Goal: Navigation & Orientation: Go to known website

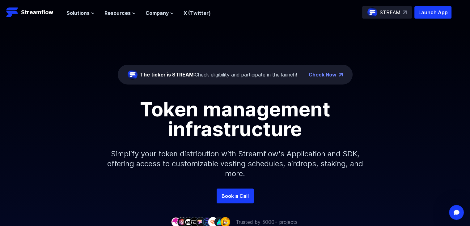
click at [391, 13] on p "STREAM" at bounding box center [390, 12] width 21 height 7
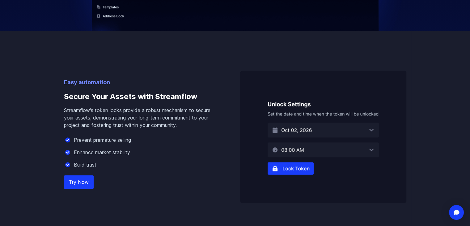
scroll to position [338, 0]
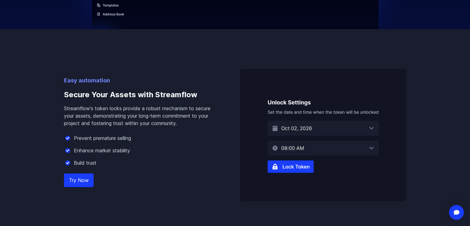
click at [286, 164] on img at bounding box center [323, 135] width 166 height 132
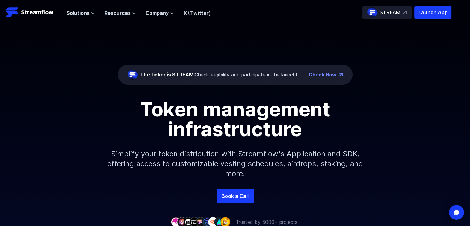
click at [395, 13] on p "STREAM" at bounding box center [390, 12] width 21 height 7
click at [434, 10] on p "Launch App" at bounding box center [432, 12] width 37 height 12
